Goal: Find contact information: Find contact information

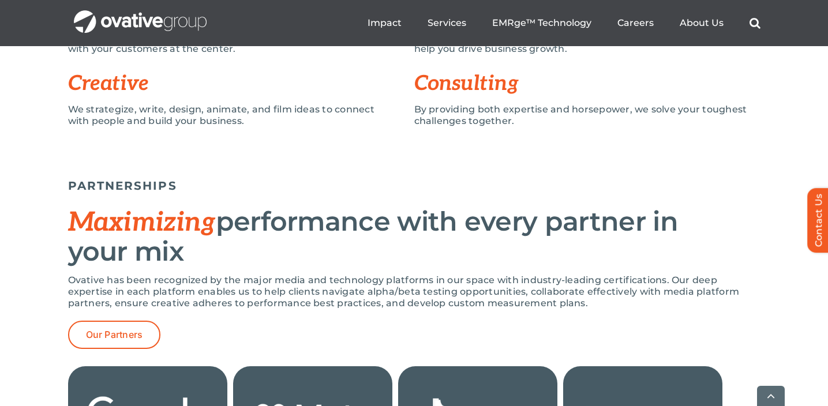
scroll to position [4311, 0]
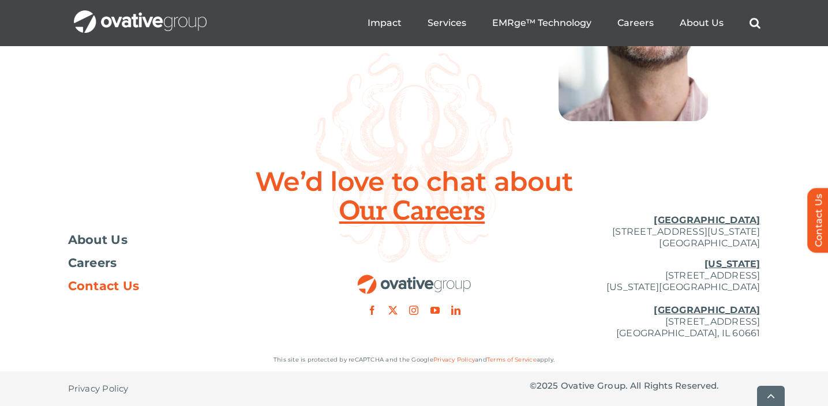
click at [125, 284] on span "Contact Us" at bounding box center [104, 286] width 72 height 12
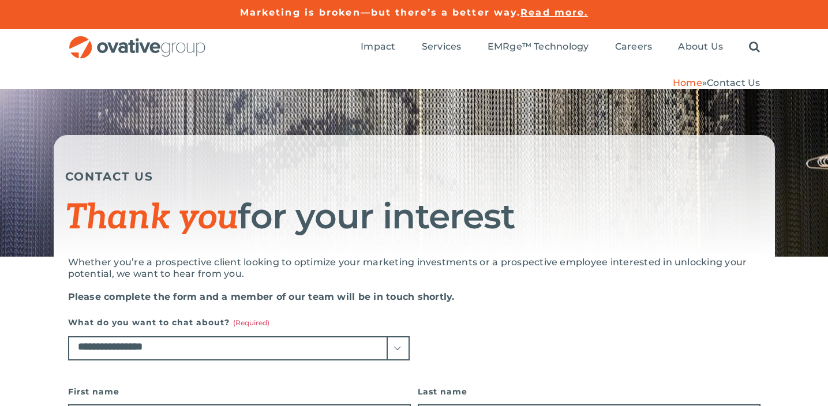
click at [130, 37] on img "OG_Full_horizontal_RGB" at bounding box center [137, 48] width 138 height 24
